Goal: Task Accomplishment & Management: Complete application form

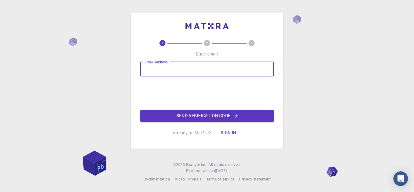
click at [160, 71] on input "Email address" at bounding box center [207, 69] width 134 height 15
type input "qainternationalengineering@gmail.com"
click at [224, 117] on button "Send verification code" at bounding box center [207, 116] width 134 height 12
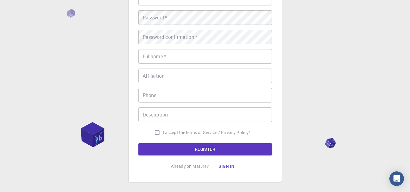
scroll to position [91, 0]
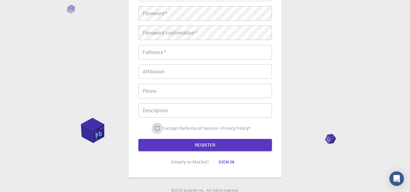
click at [155, 130] on input "I accept the Terms of Service / Privacy Policy *" at bounding box center [157, 129] width 12 height 12
checkbox input "true"
click at [180, 52] on input "Fullname   *" at bounding box center [205, 52] width 134 height 15
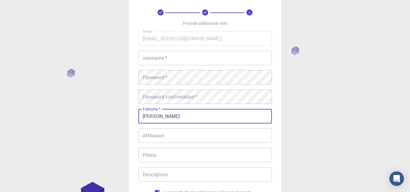
scroll to position [0, 0]
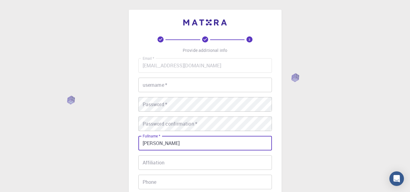
type input "QAISAR ABBAS"
click at [175, 87] on input "username   *" at bounding box center [205, 85] width 134 height 15
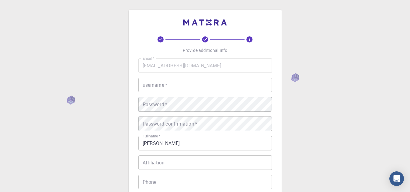
click at [141, 49] on div "3 Provide additional info Email   * qainternationalengineering@gmail.com Email …" at bounding box center [205, 147] width 134 height 223
click at [147, 83] on input "username   *" at bounding box center [205, 85] width 134 height 15
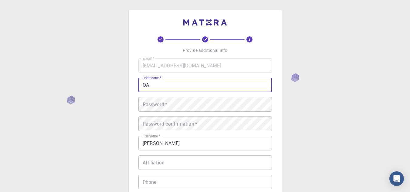
type input "Q"
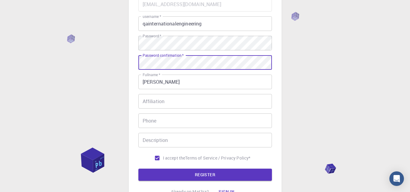
scroll to position [63, 0]
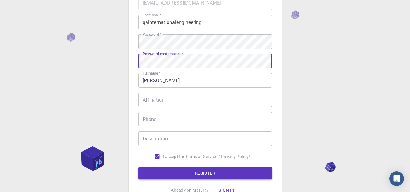
click at [232, 167] on button "REGISTER" at bounding box center [205, 173] width 134 height 12
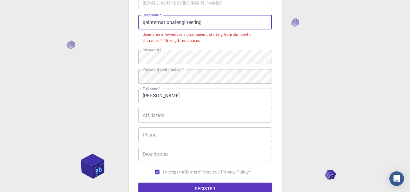
drag, startPoint x: 201, startPoint y: 20, endPoint x: 176, endPoint y: 22, distance: 24.3
click at [176, 22] on input "qainternationalengineering" at bounding box center [205, 22] width 134 height 15
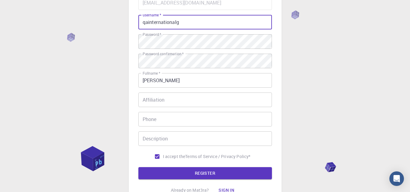
click at [180, 22] on input "qainternationalg" at bounding box center [205, 22] width 134 height 15
type input "qainternational"
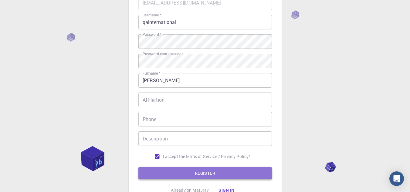
click at [210, 175] on button "REGISTER" at bounding box center [205, 173] width 134 height 12
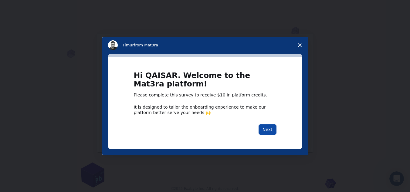
click at [271, 129] on button "Next" at bounding box center [268, 129] width 18 height 10
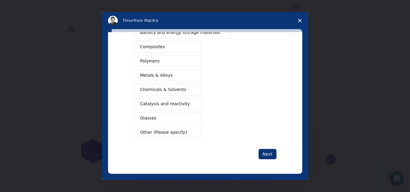
scroll to position [10, 0]
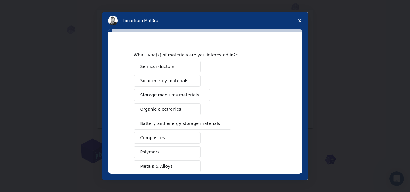
click at [168, 67] on span "Semiconductors" at bounding box center [157, 66] width 34 height 6
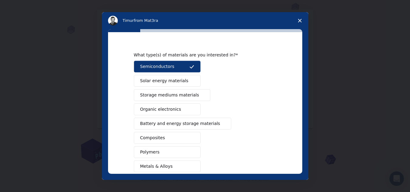
click at [168, 67] on span "Semiconductors" at bounding box center [157, 66] width 34 height 6
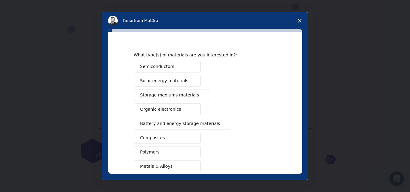
click at [162, 141] on button "Composites" at bounding box center [167, 138] width 67 height 12
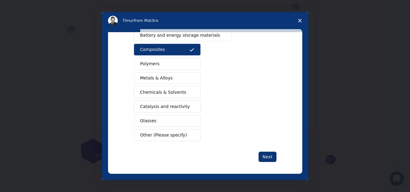
scroll to position [101, 0]
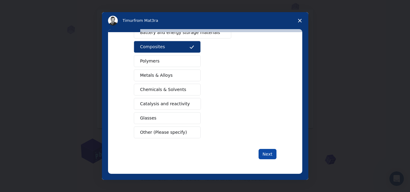
click at [269, 156] on button "Next" at bounding box center [268, 154] width 18 height 10
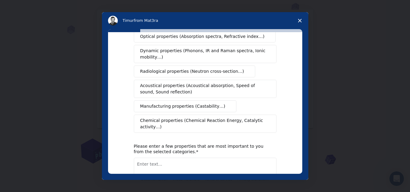
scroll to position [0, 0]
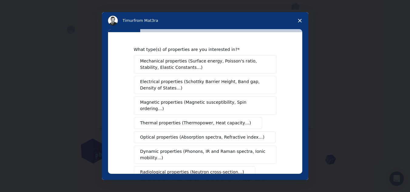
click at [202, 63] on span "Mechanical properties (Surface energy, Poisson's ratio, Stability, Elastic Cons…" at bounding box center [203, 64] width 127 height 13
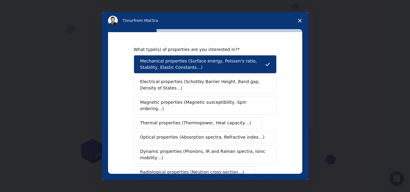
scroll to position [91, 0]
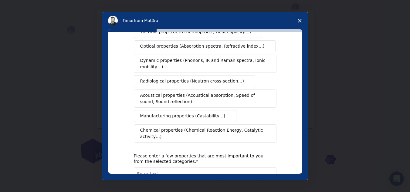
click at [188, 57] on span "Dynamic properties (Phonons, IR and Raman spectra, Ionic mobility…)" at bounding box center [203, 63] width 126 height 13
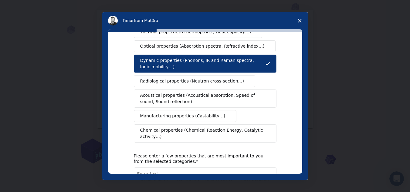
click at [195, 78] on span "Radiological properties (Neutron cross-section…)" at bounding box center [192, 81] width 104 height 6
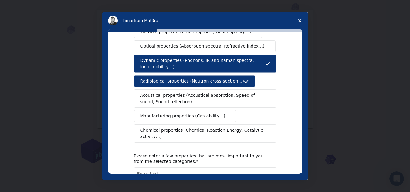
scroll to position [132, 0]
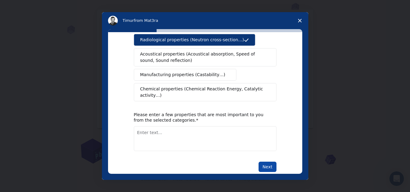
click at [270, 162] on button "Next" at bounding box center [268, 167] width 18 height 10
click at [169, 126] on textarea "Enter text..." at bounding box center [205, 138] width 143 height 25
type textarea "Material properties of steel concrete"
click at [267, 162] on button "Next" at bounding box center [268, 167] width 18 height 10
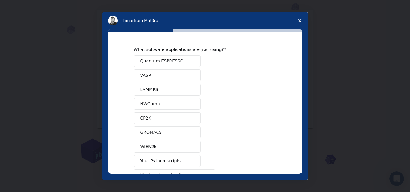
scroll to position [57, 0]
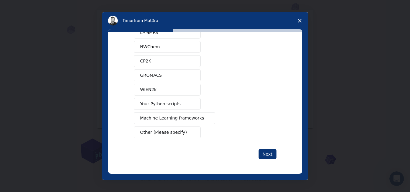
click at [169, 117] on span "Machine Learning frameworks" at bounding box center [172, 118] width 64 height 6
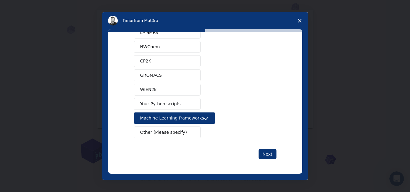
click at [164, 107] on span "Your Python scripts" at bounding box center [160, 104] width 41 height 6
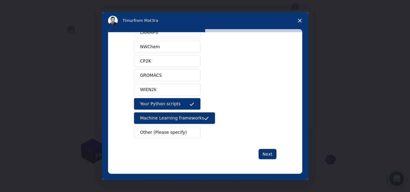
click at [172, 76] on button "GROMACS" at bounding box center [167, 75] width 67 height 12
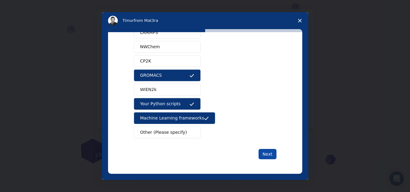
click at [269, 154] on button "Next" at bounding box center [268, 154] width 18 height 10
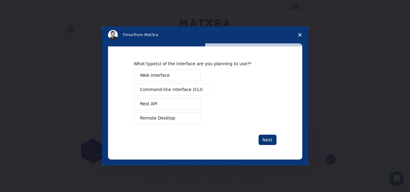
click at [169, 88] on span "Command-line interface (CLI)" at bounding box center [171, 89] width 63 height 6
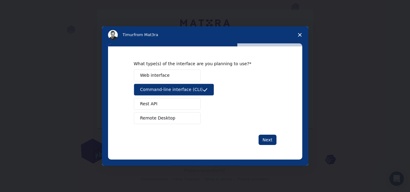
click at [165, 120] on span "Remote Desktop" at bounding box center [157, 118] width 35 height 6
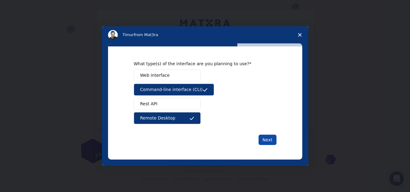
click at [271, 142] on button "Next" at bounding box center [268, 140] width 18 height 10
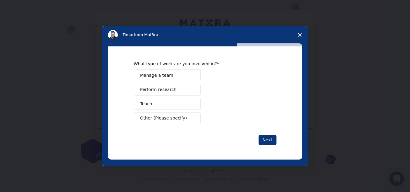
click at [298, 33] on icon "Close survey" at bounding box center [300, 35] width 4 height 4
